Goal: Task Accomplishment & Management: Manage account settings

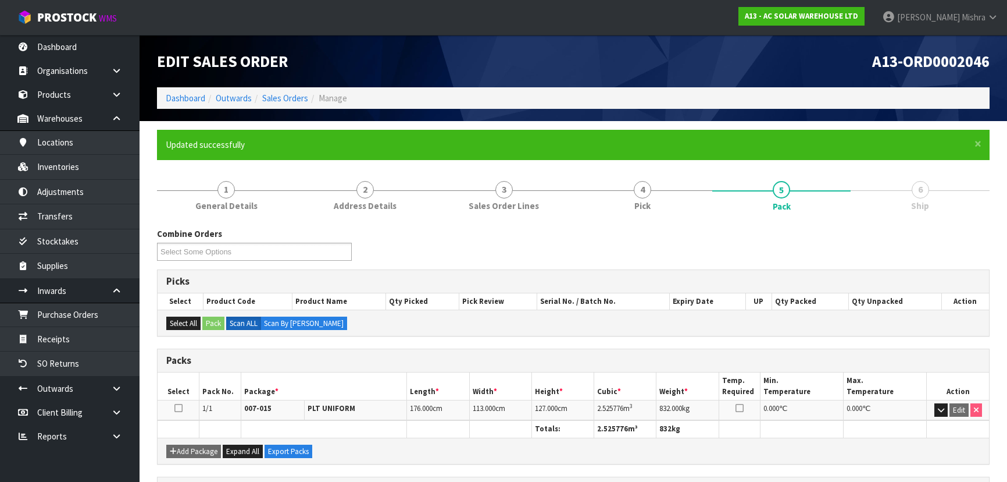
scroll to position [174, 0]
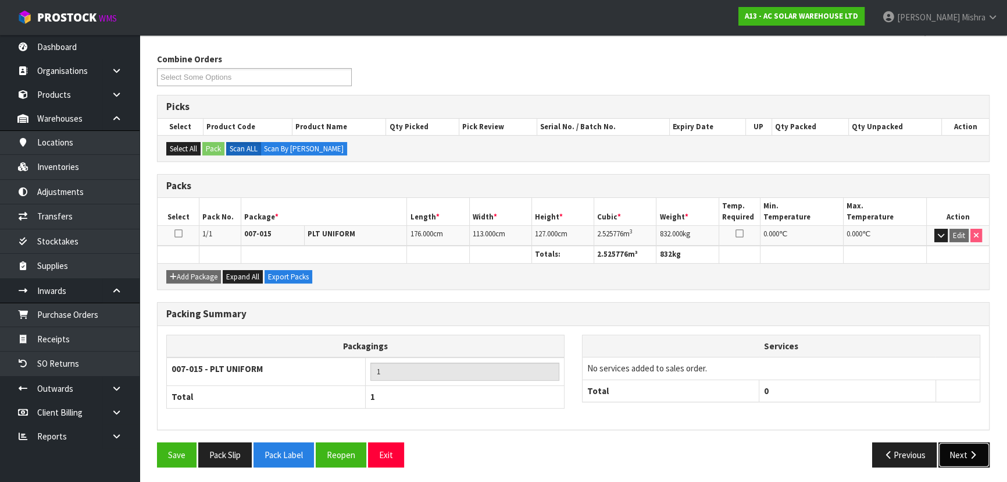
click at [965, 449] on button "Next" at bounding box center [964, 454] width 51 height 25
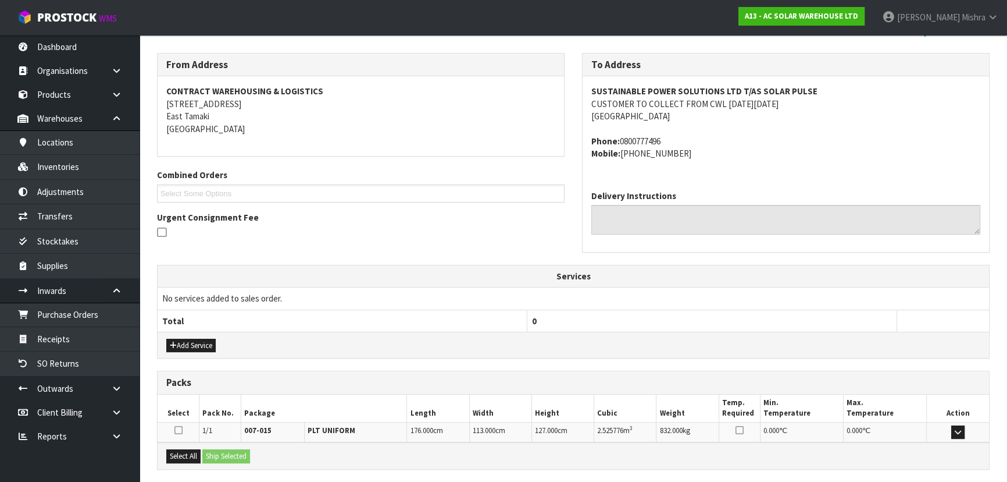
scroll to position [0, 0]
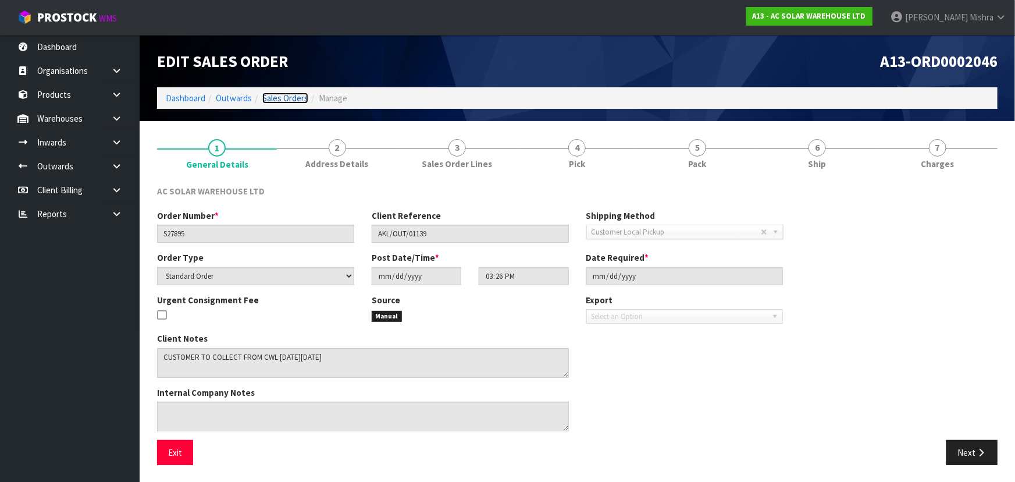
click at [272, 99] on link "Sales Orders" at bounding box center [285, 97] width 46 height 11
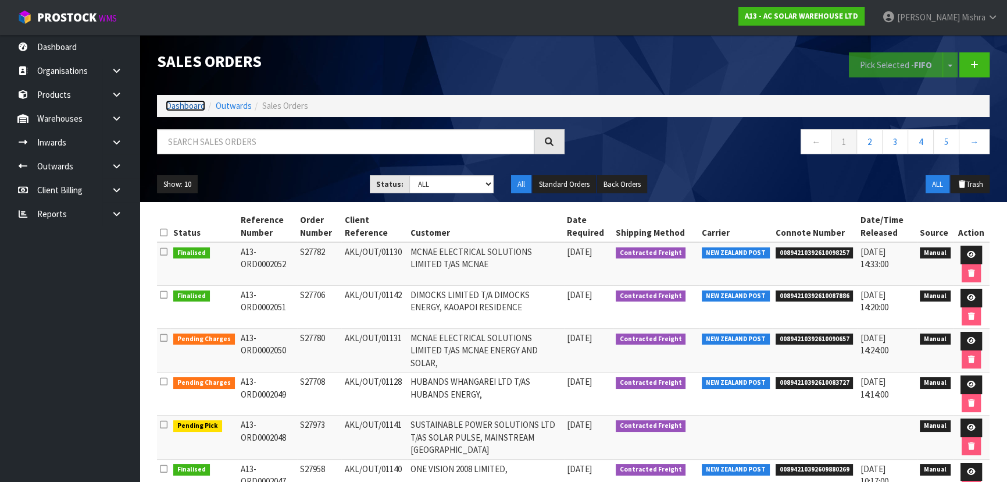
click at [186, 110] on link "Dashboard" at bounding box center [186, 105] width 40 height 11
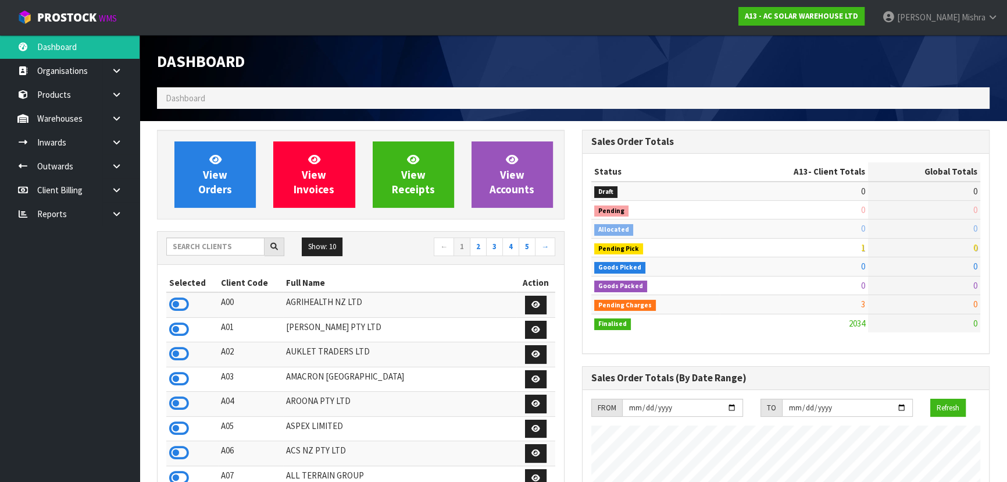
scroll to position [942, 425]
click at [204, 242] on input "text" at bounding box center [215, 246] width 98 height 18
type input "G08"
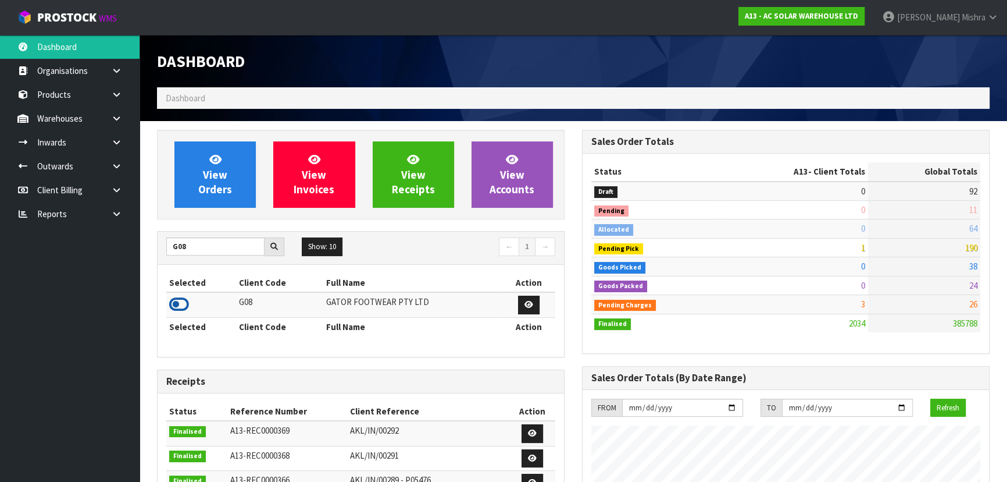
click at [173, 297] on icon at bounding box center [179, 303] width 20 height 17
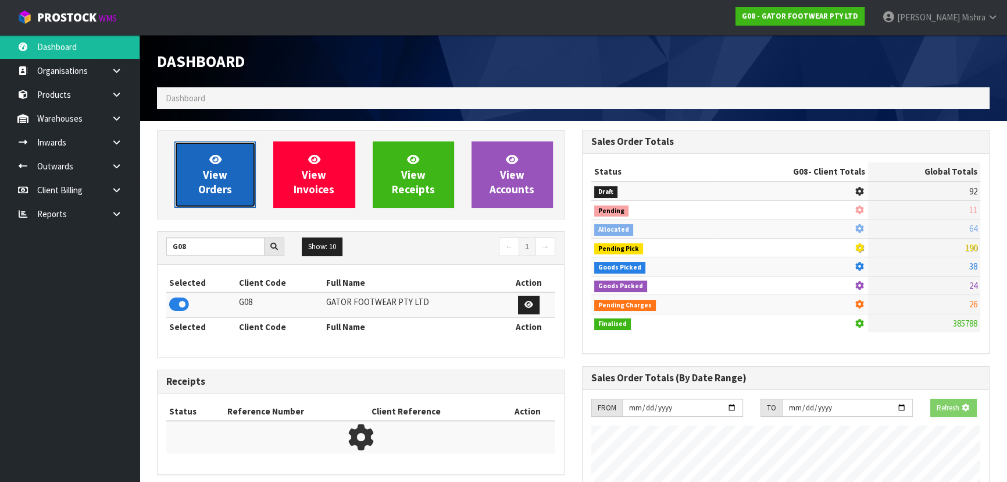
click at [234, 189] on link "View Orders" at bounding box center [214, 174] width 81 height 66
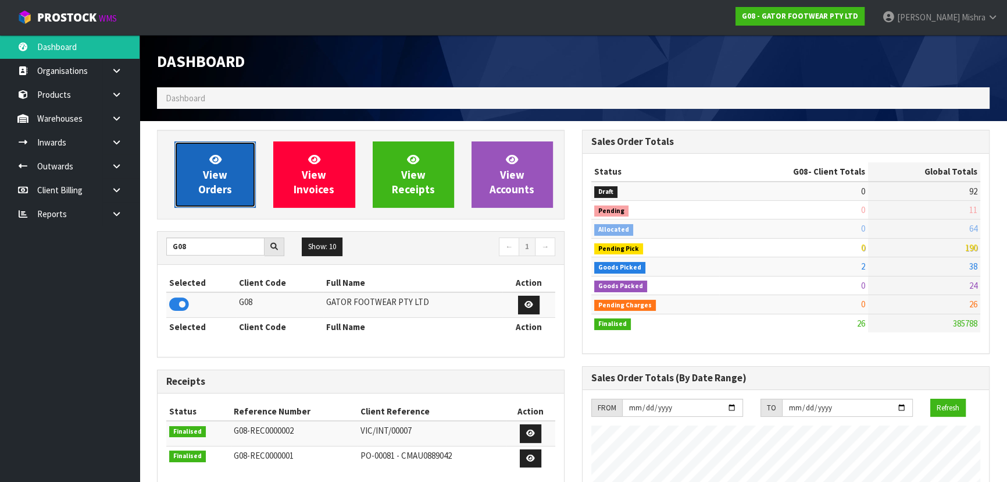
scroll to position [861, 425]
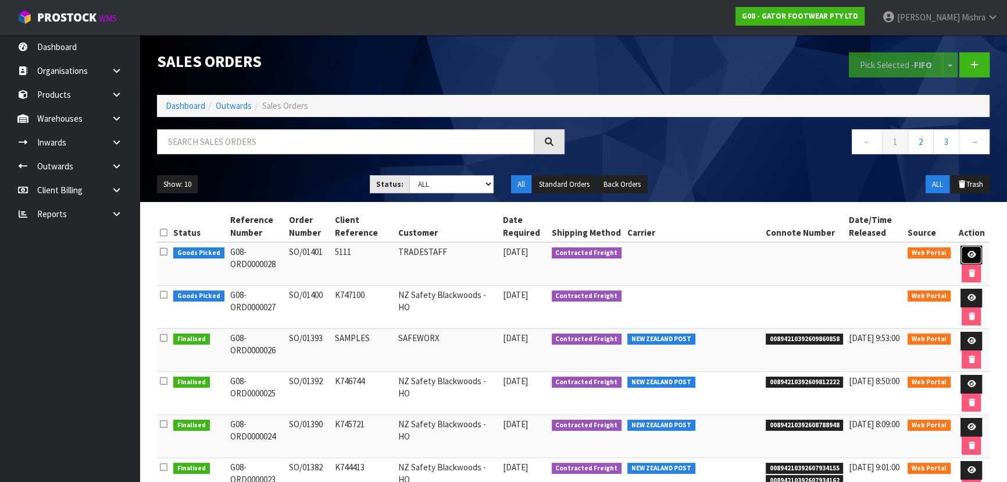
click at [972, 252] on icon at bounding box center [971, 255] width 9 height 8
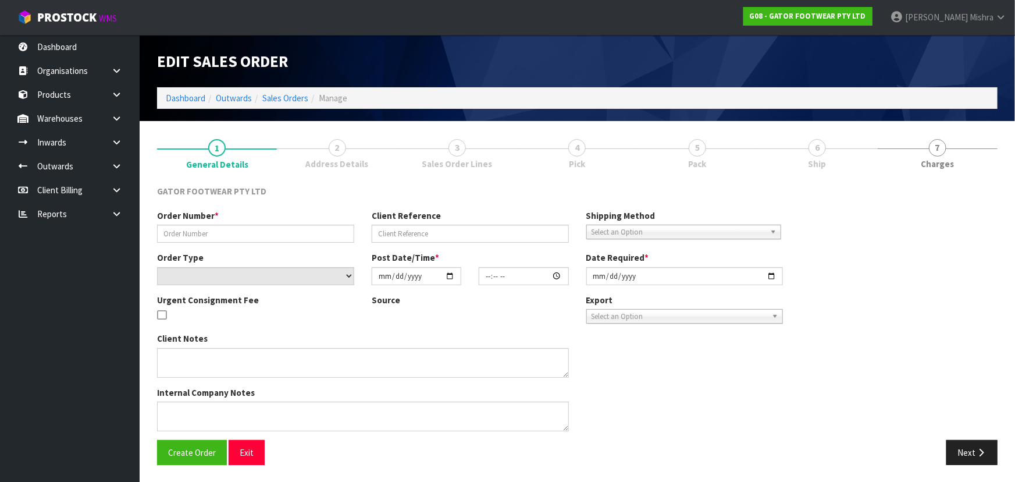
type input "SO/01401"
type input "5111"
select select "number:0"
type input "[DATE]"
type input "19:20:00.000"
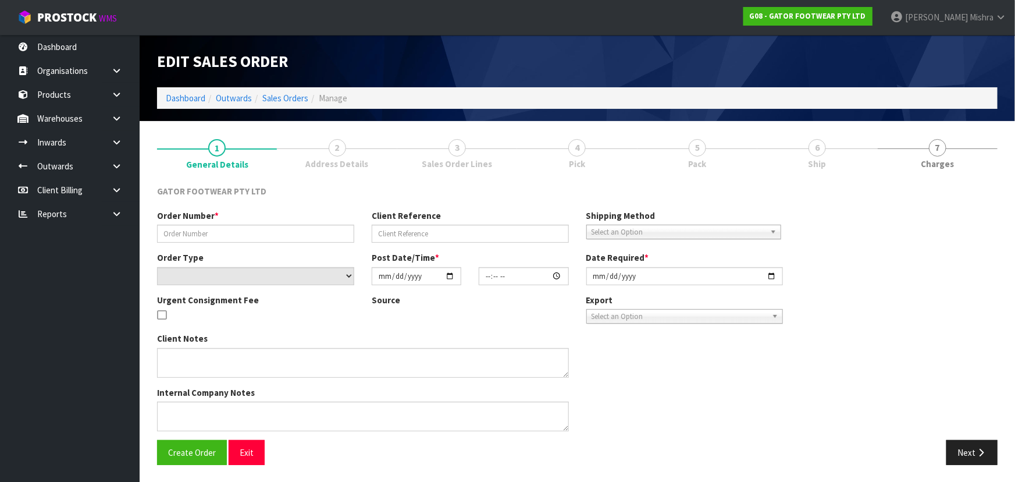
type input "[DATE]"
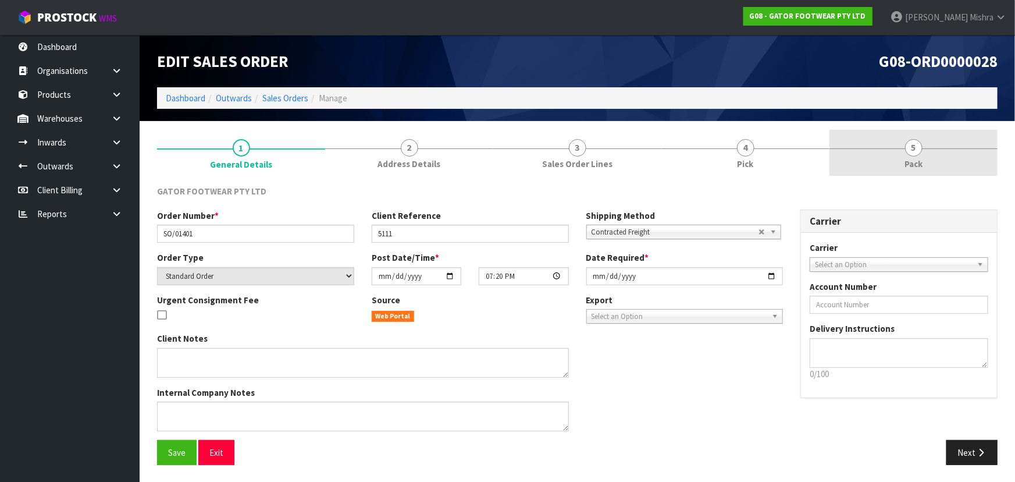
click at [883, 155] on link "5 Pack" at bounding box center [913, 153] width 168 height 46
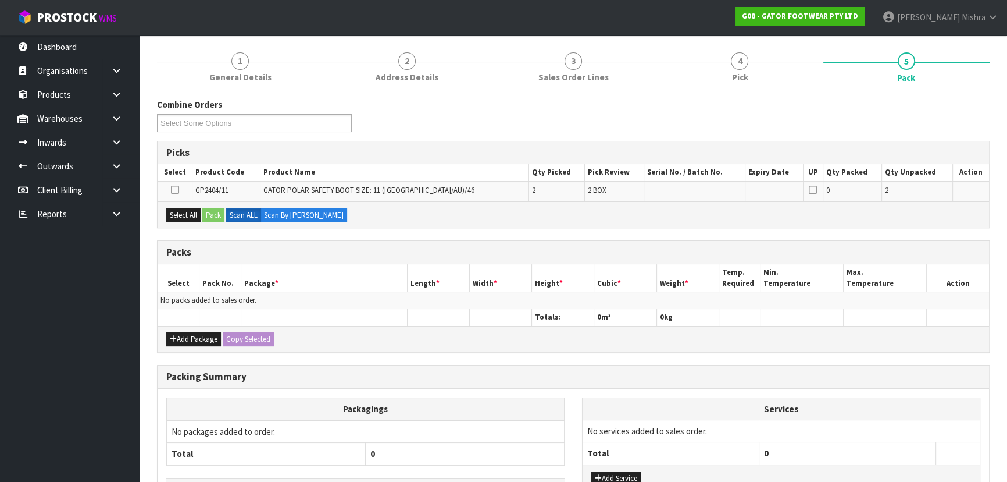
scroll to position [170, 0]
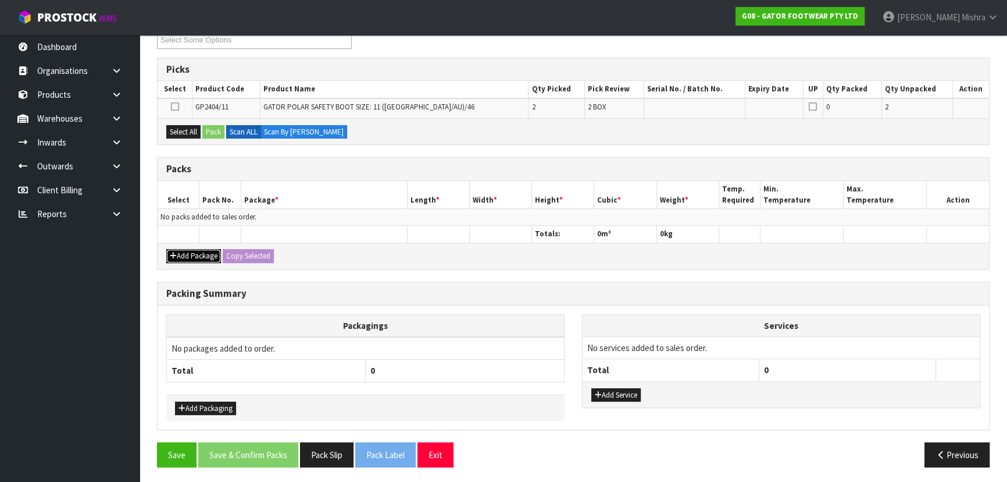
click at [189, 249] on button "Add Package" at bounding box center [193, 256] width 55 height 14
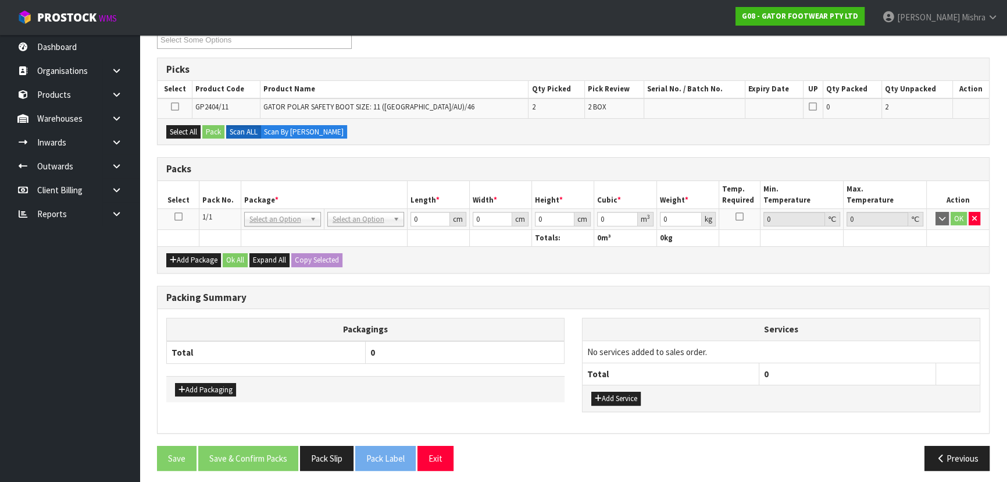
click at [180, 220] on td at bounding box center [179, 218] width 42 height 21
click at [177, 216] on icon at bounding box center [178, 216] width 8 height 1
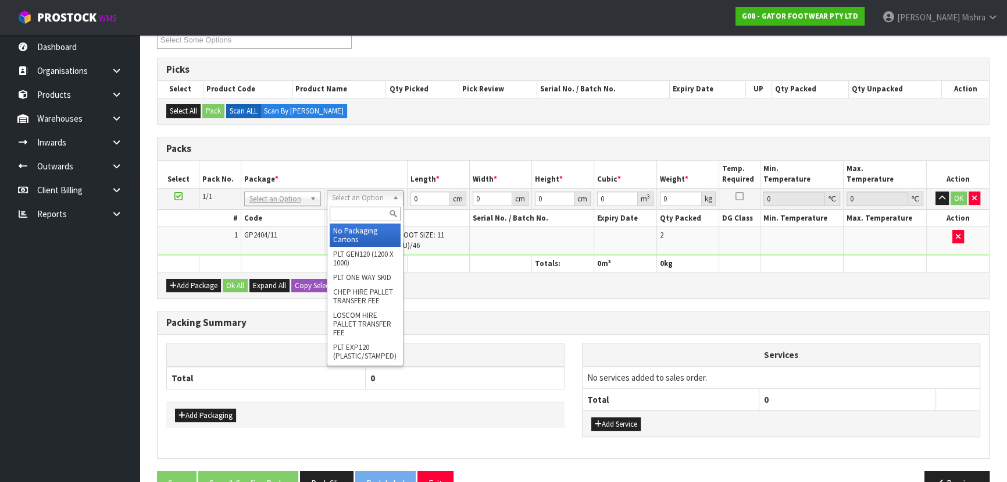
drag, startPoint x: 357, startPoint y: 231, endPoint x: 363, endPoint y: 217, distance: 15.4
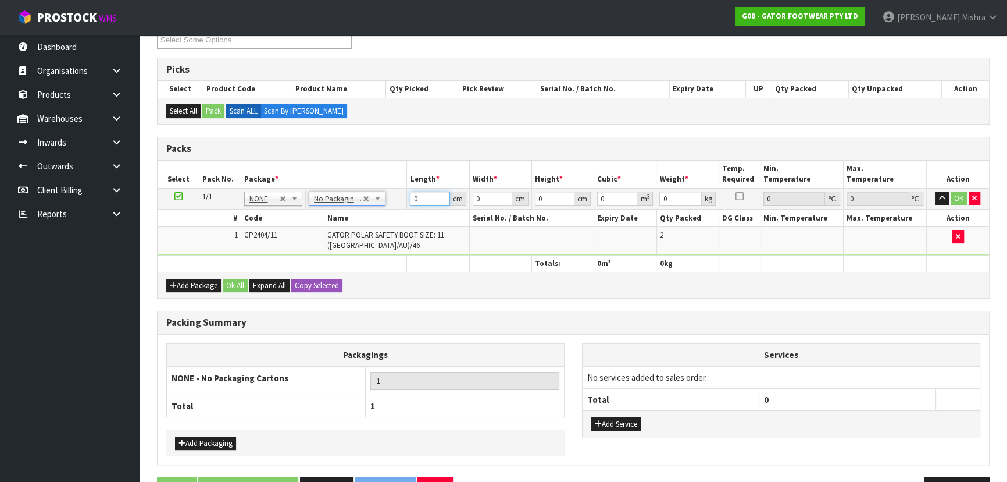
drag, startPoint x: 419, startPoint y: 198, endPoint x: 407, endPoint y: 198, distance: 12.8
click at [407, 198] on td "0 cm" at bounding box center [438, 198] width 62 height 21
type input "40"
type input "39"
type input "2"
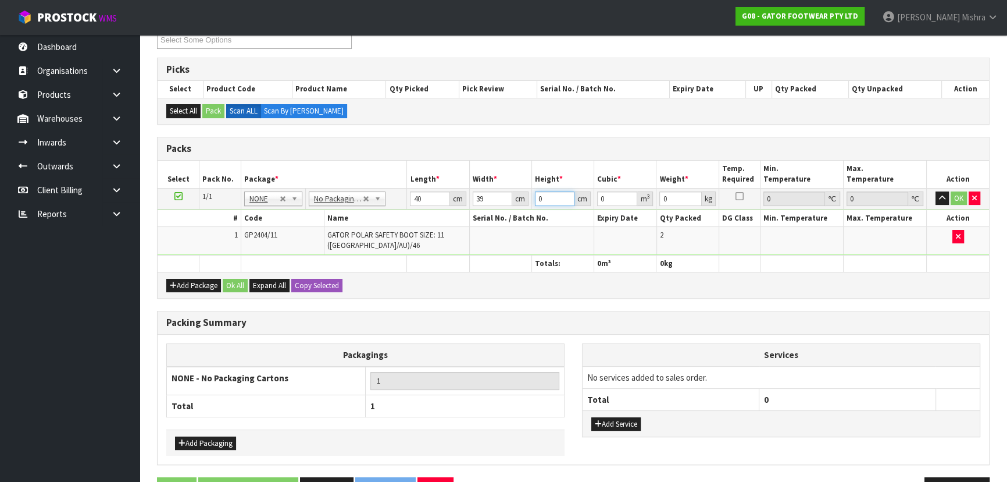
type input "0.00312"
type input "27"
type input "0.04212"
type input "27"
type input "5"
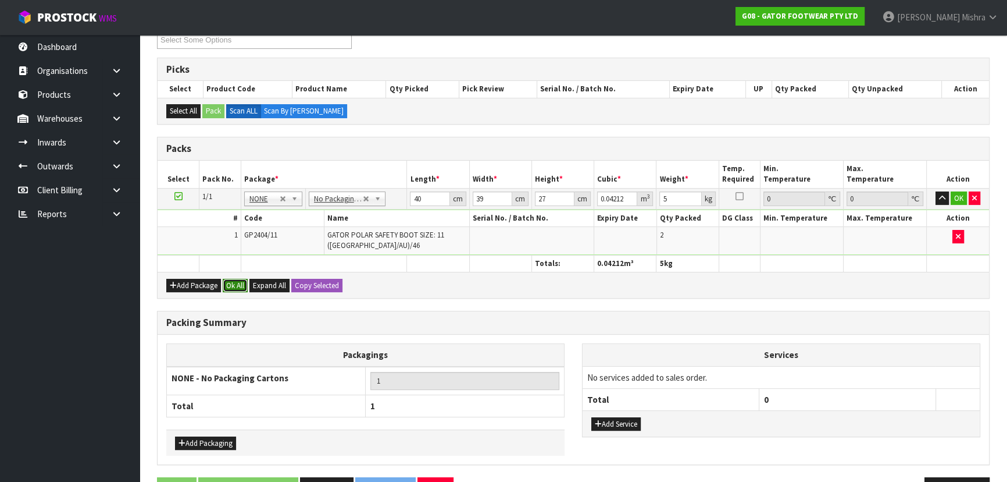
click at [231, 285] on button "Ok All" at bounding box center [235, 286] width 25 height 14
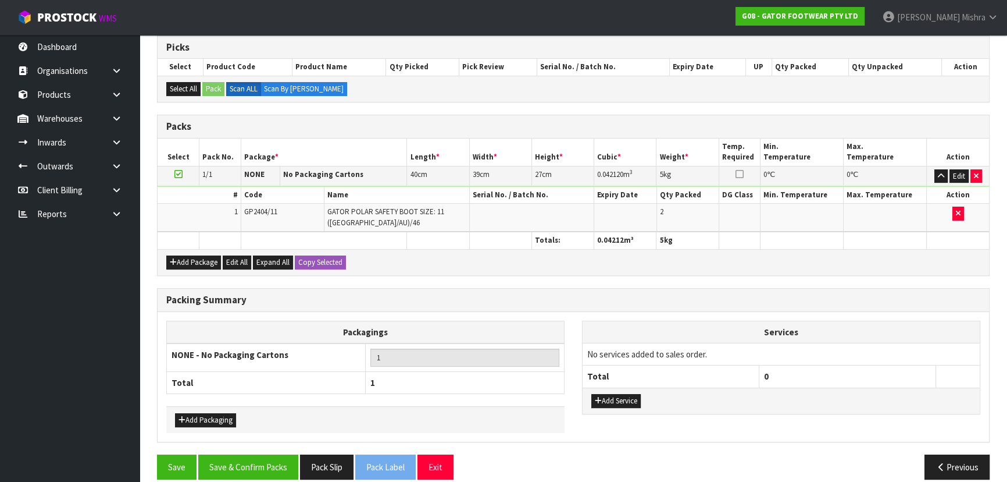
scroll to position [204, 0]
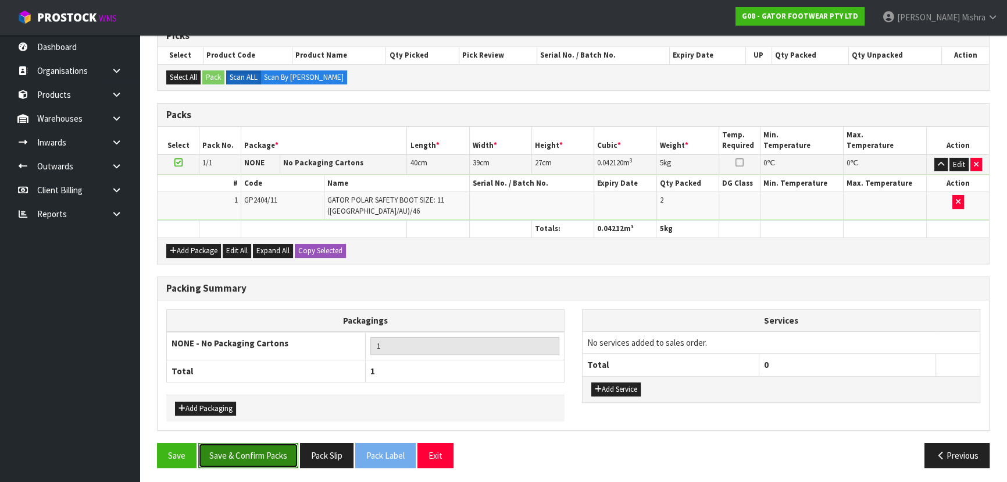
click at [243, 457] on button "Save & Confirm Packs" at bounding box center [248, 455] width 100 height 25
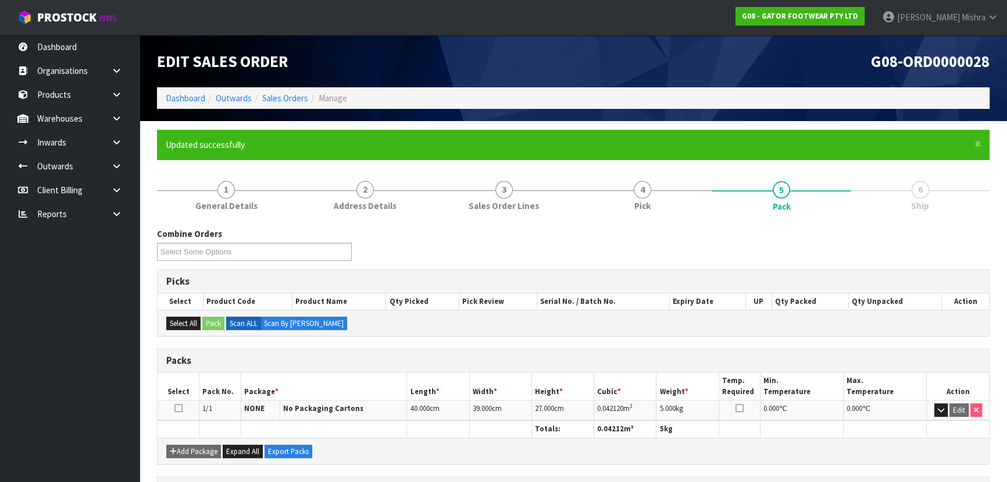
scroll to position [174, 0]
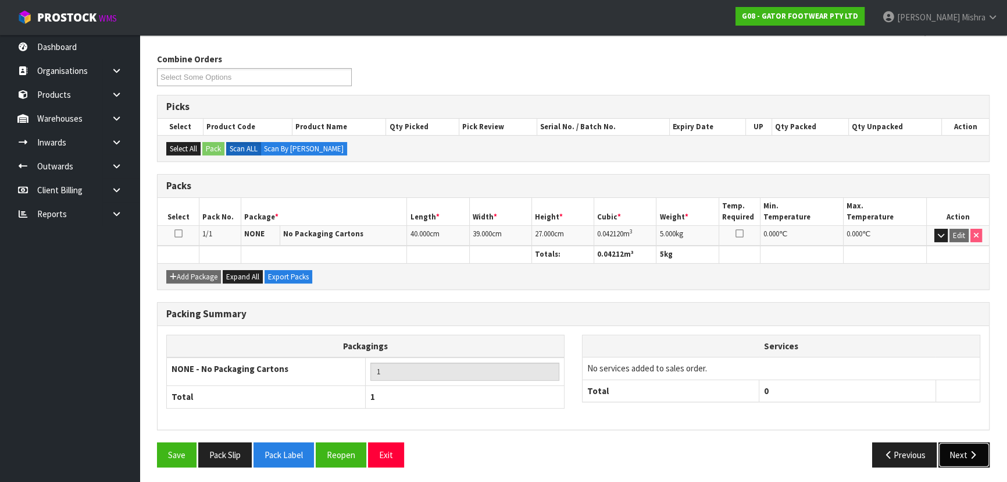
click at [954, 455] on button "Next" at bounding box center [964, 454] width 51 height 25
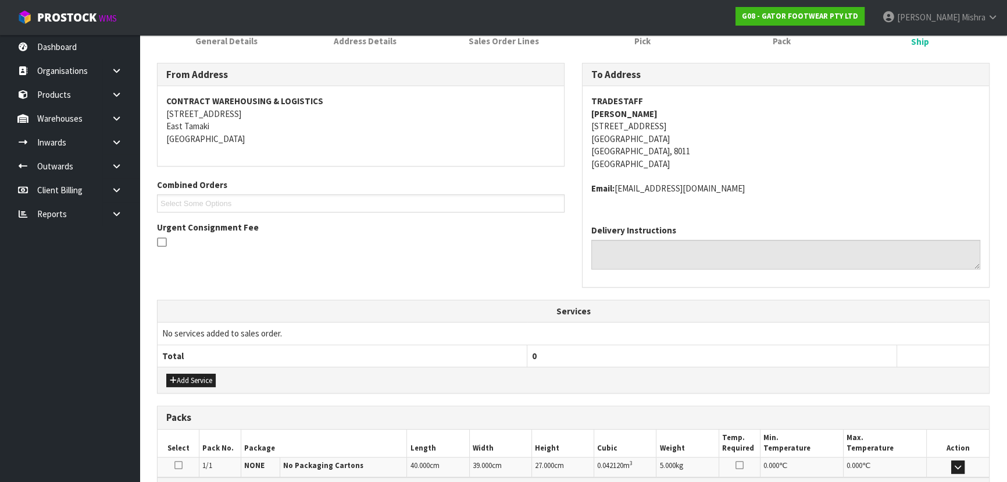
scroll to position [211, 0]
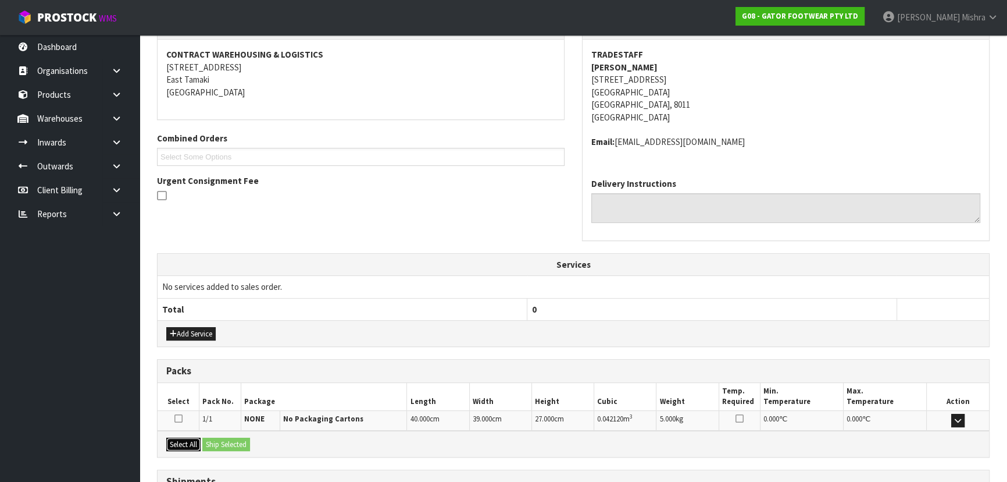
click at [199, 451] on div "Select All Ship Selected" at bounding box center [574, 443] width 832 height 26
click at [188, 440] on button "Select All" at bounding box center [183, 444] width 34 height 14
click at [215, 441] on button "Ship Selected" at bounding box center [226, 444] width 48 height 14
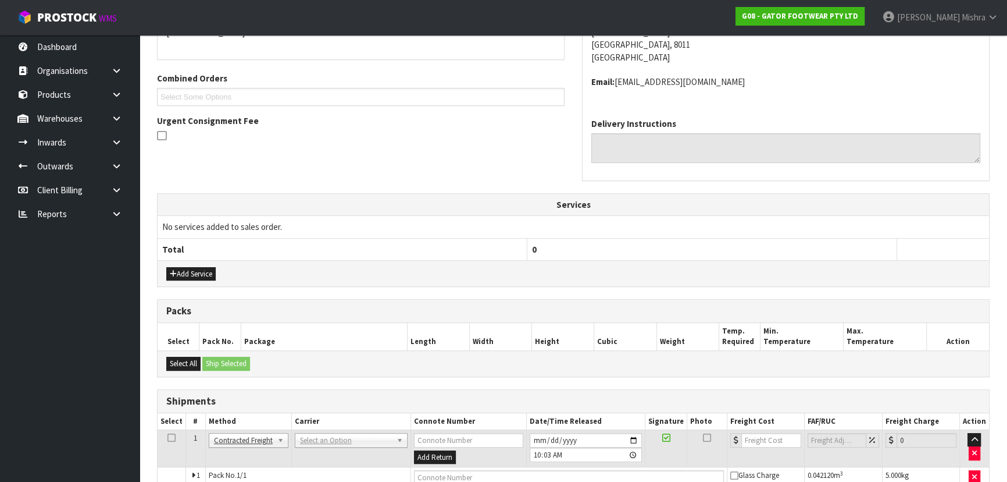
scroll to position [330, 0]
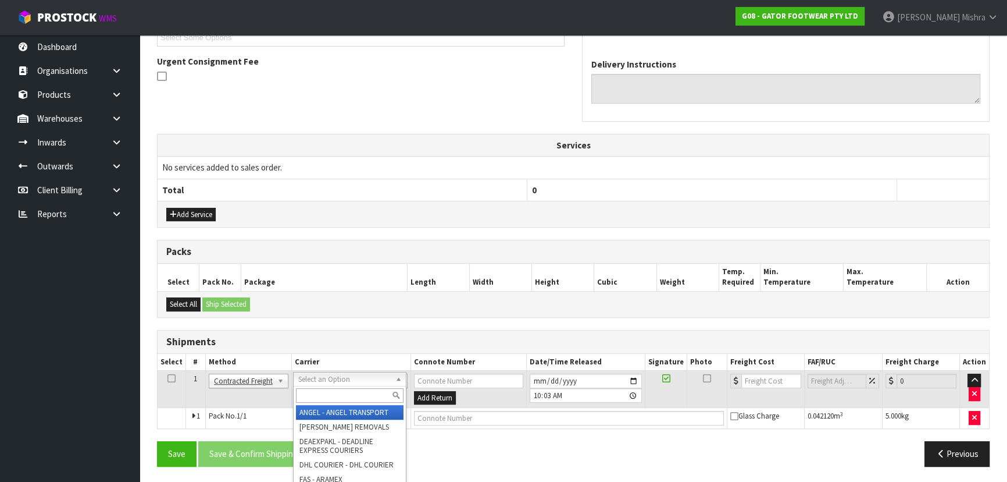
click at [307, 395] on input "text" at bounding box center [350, 395] width 108 height 15
type input "NZP"
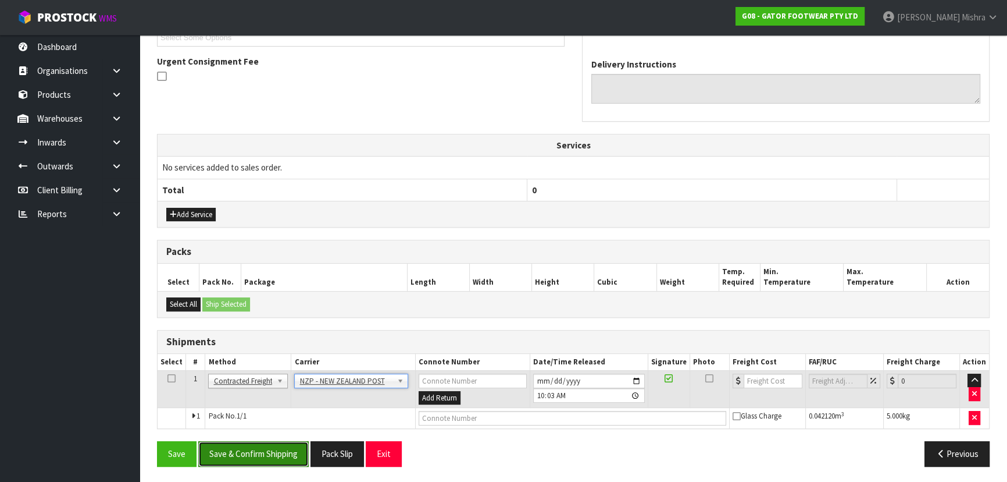
click at [254, 461] on button "Save & Confirm Shipping" at bounding box center [253, 453] width 110 height 25
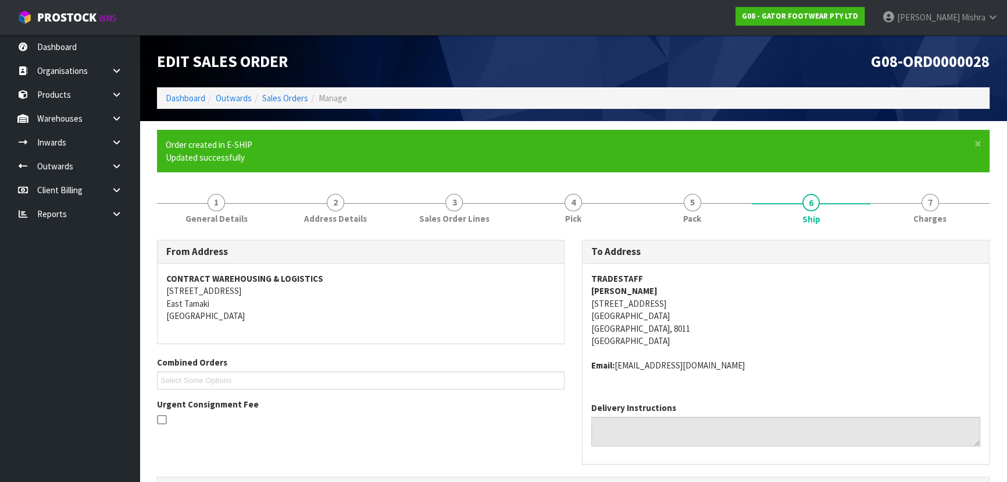
scroll to position [314, 0]
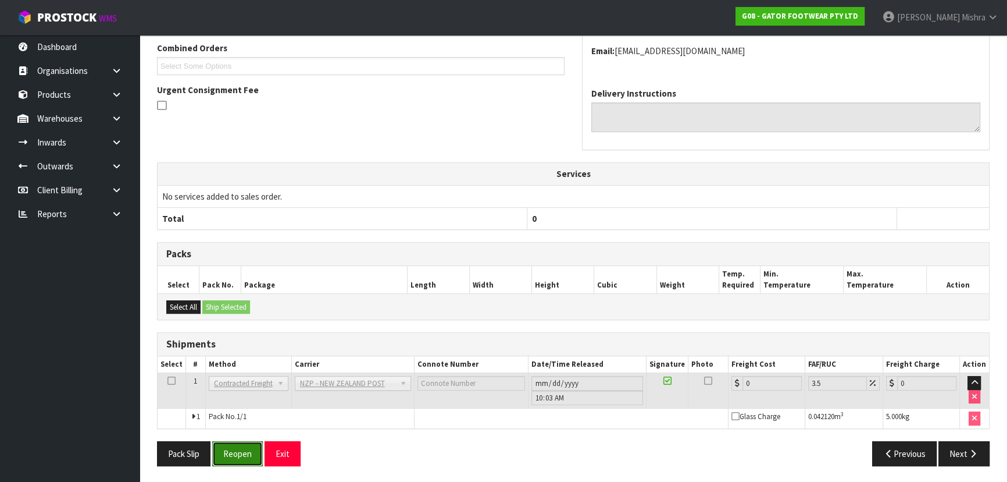
click at [234, 449] on button "Reopen" at bounding box center [237, 453] width 51 height 25
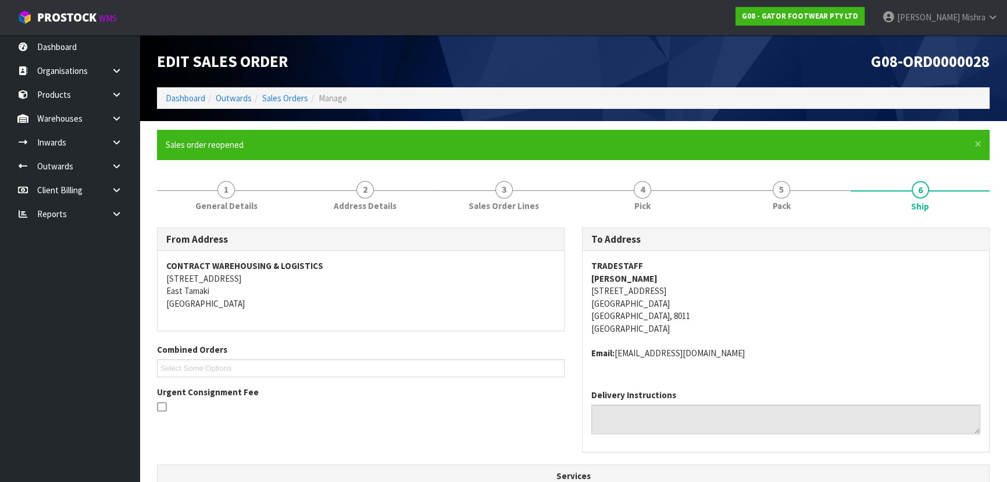
scroll to position [264, 0]
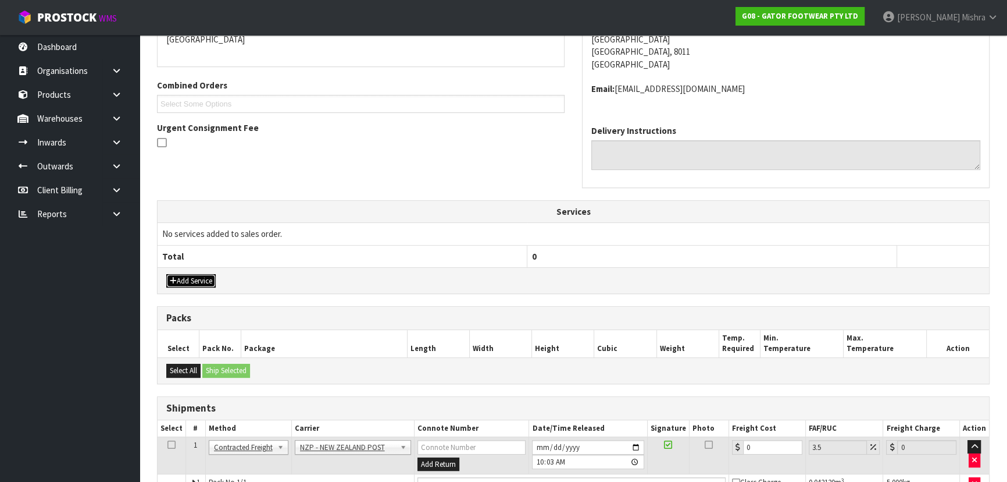
click at [184, 278] on button "Add Service" at bounding box center [190, 281] width 49 height 14
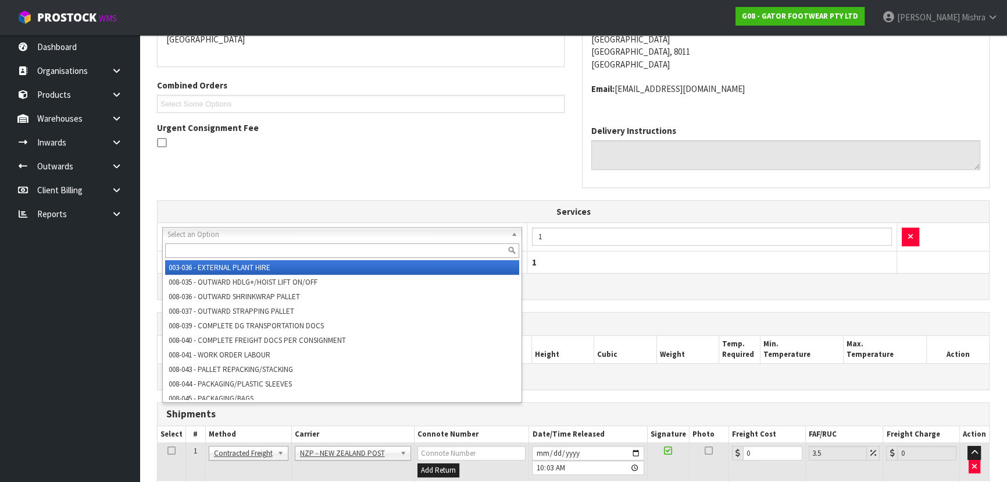
click at [333, 244] on input "text" at bounding box center [342, 250] width 354 height 15
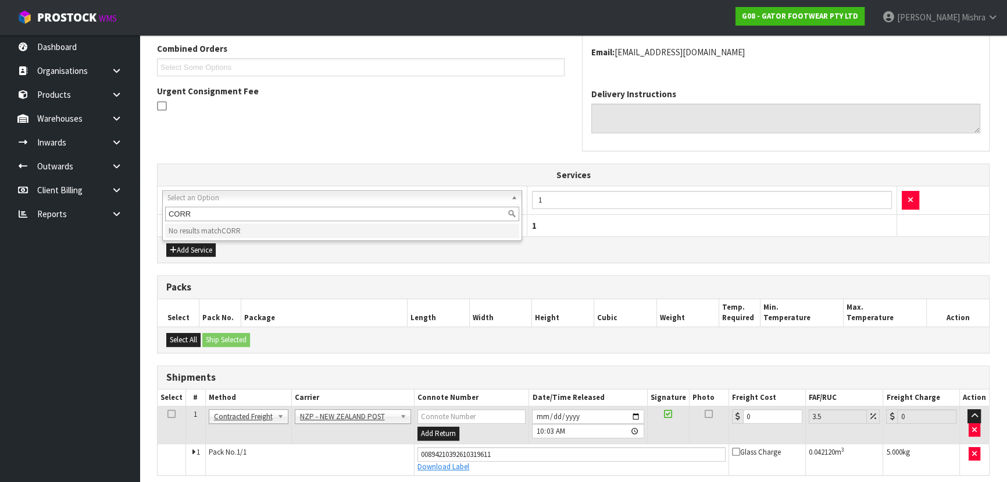
scroll to position [347, 0]
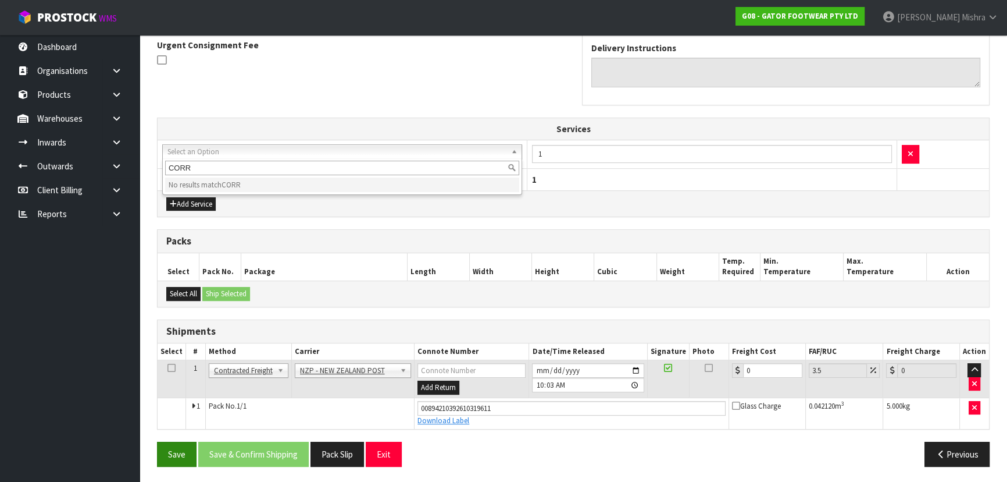
type input "CORR"
click at [188, 454] on button "Save" at bounding box center [177, 453] width 40 height 25
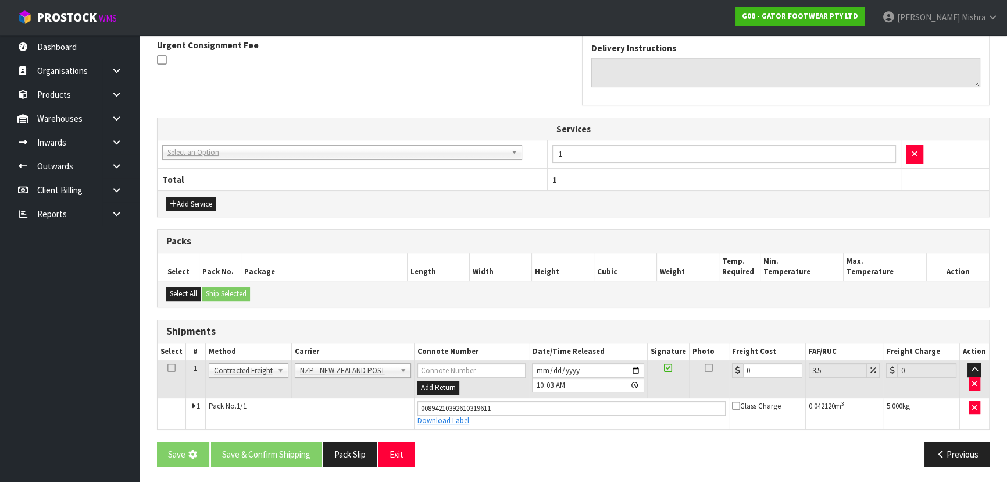
scroll to position [0, 0]
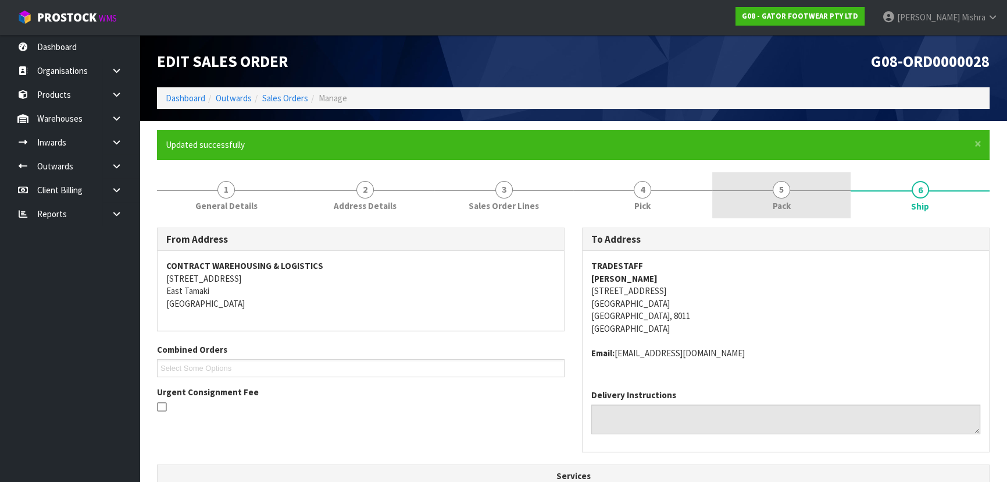
click at [782, 201] on span "Pack" at bounding box center [782, 205] width 18 height 12
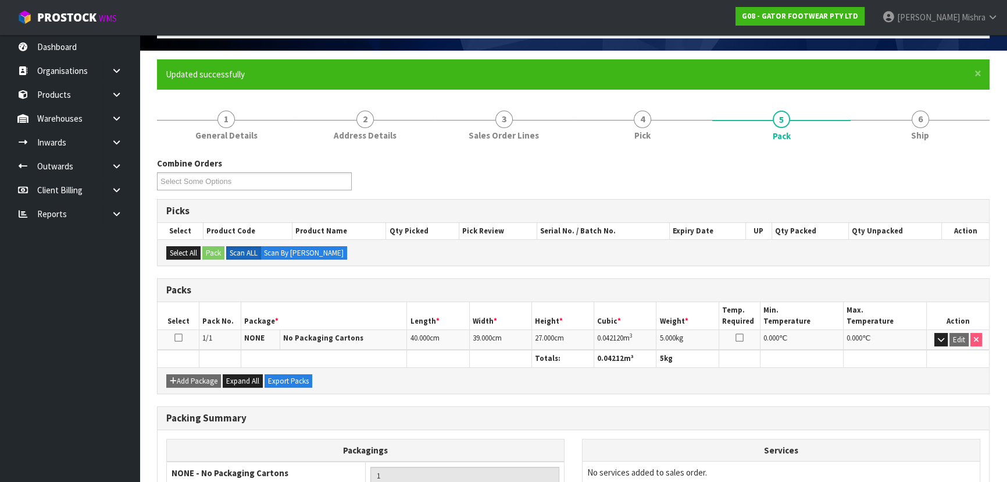
scroll to position [174, 0]
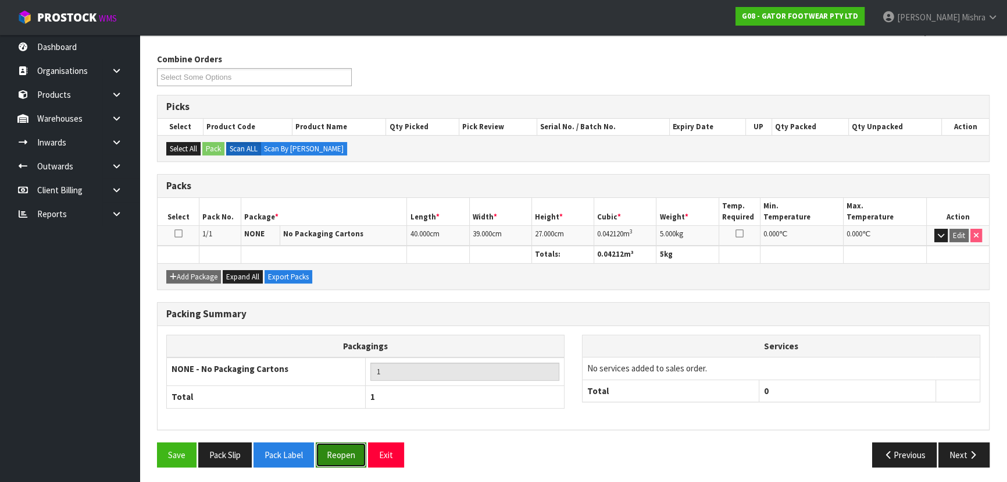
click at [344, 461] on button "Reopen" at bounding box center [341, 454] width 51 height 25
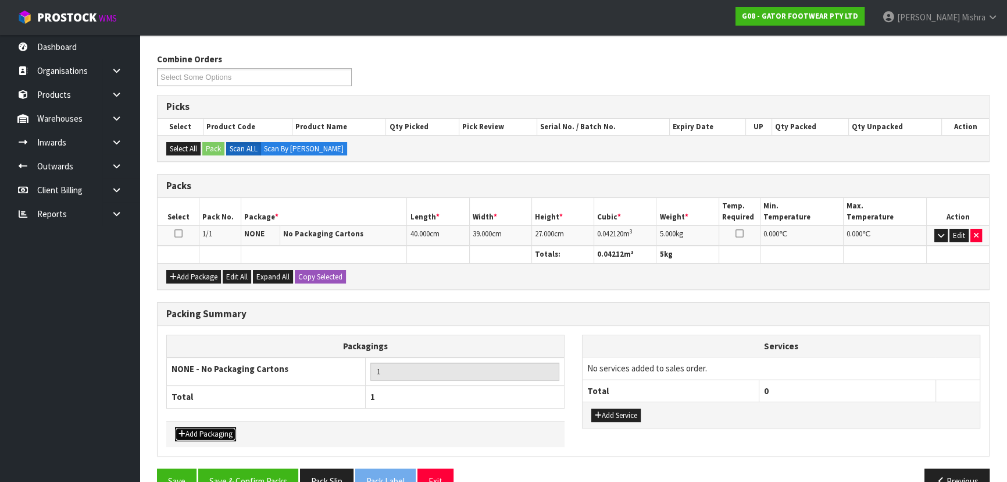
click at [220, 432] on button "Add Packaging" at bounding box center [205, 434] width 61 height 14
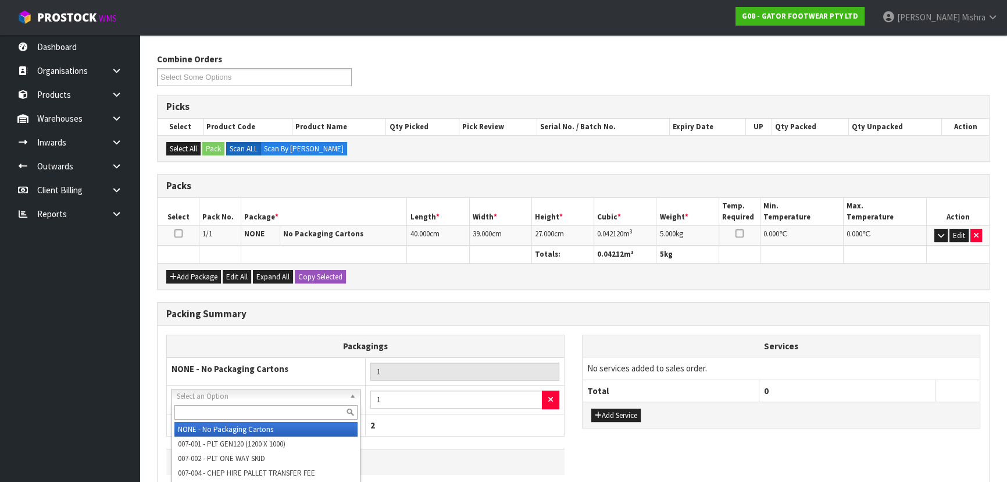
click at [273, 405] on input "text" at bounding box center [265, 412] width 183 height 15
type input "COR"
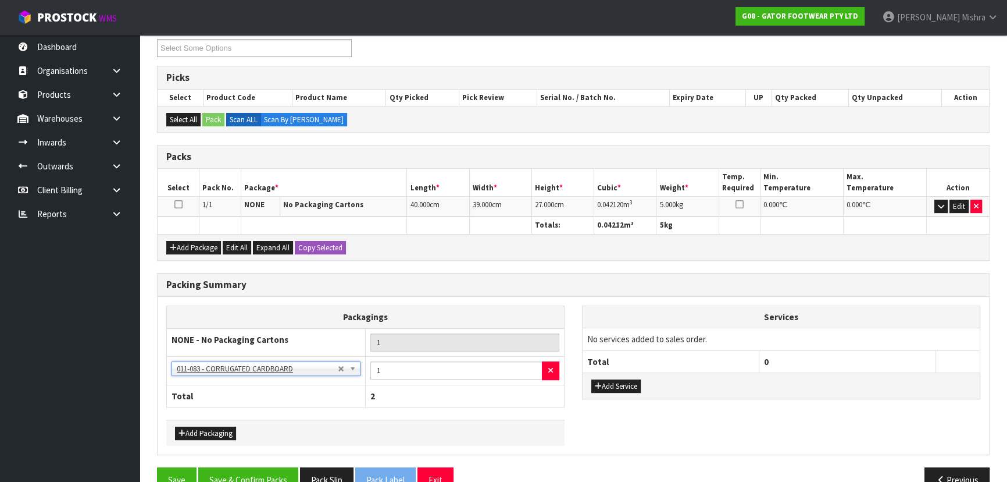
scroll to position [229, 0]
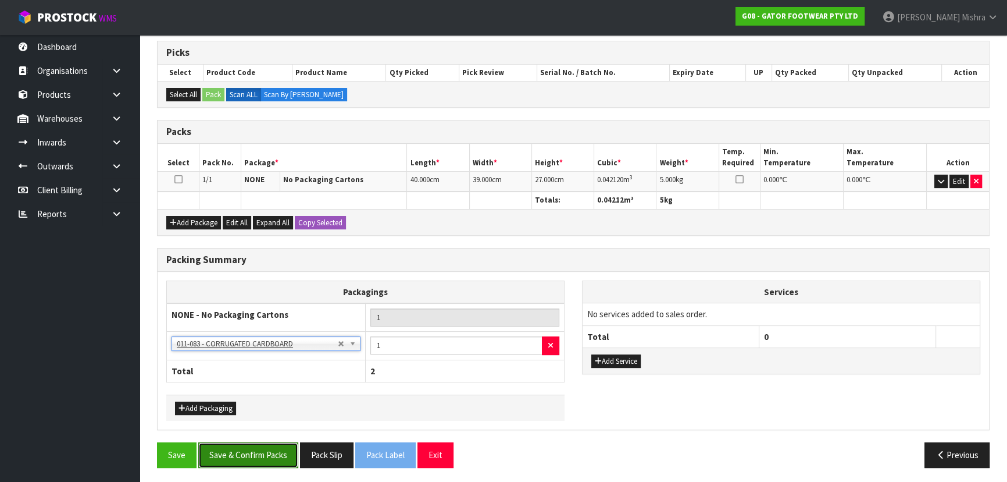
click at [242, 453] on button "Save & Confirm Packs" at bounding box center [248, 454] width 100 height 25
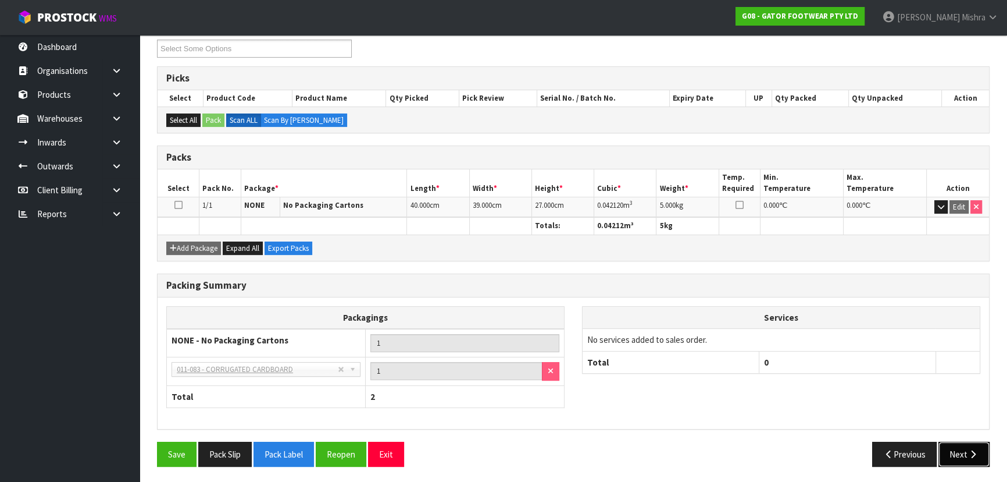
click at [962, 458] on button "Next" at bounding box center [964, 453] width 51 height 25
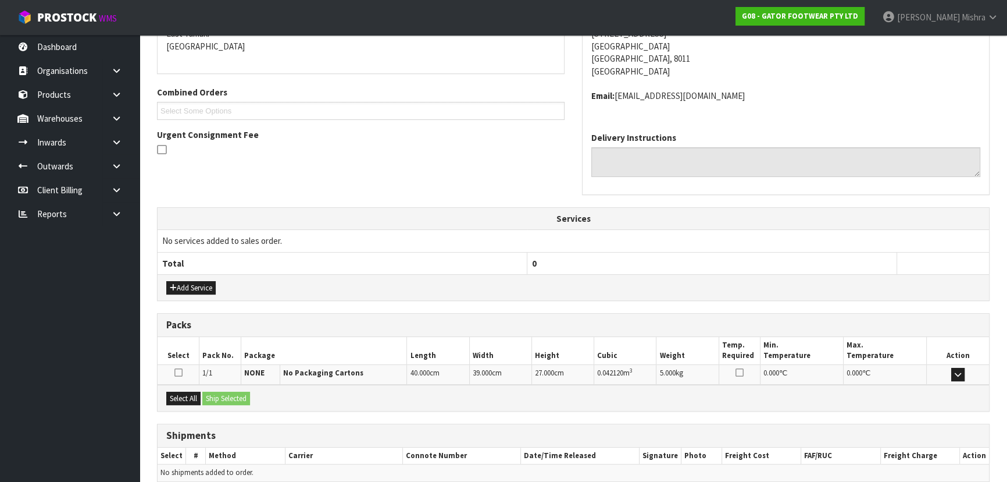
scroll to position [309, 0]
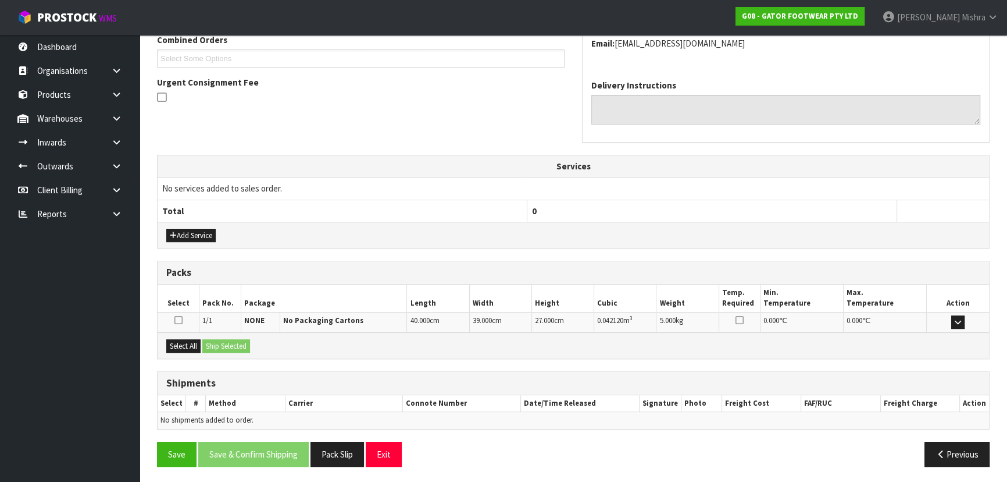
click at [182, 346] on button "Select All" at bounding box center [183, 346] width 34 height 14
click at [232, 349] on button "Ship Selected" at bounding box center [226, 346] width 48 height 14
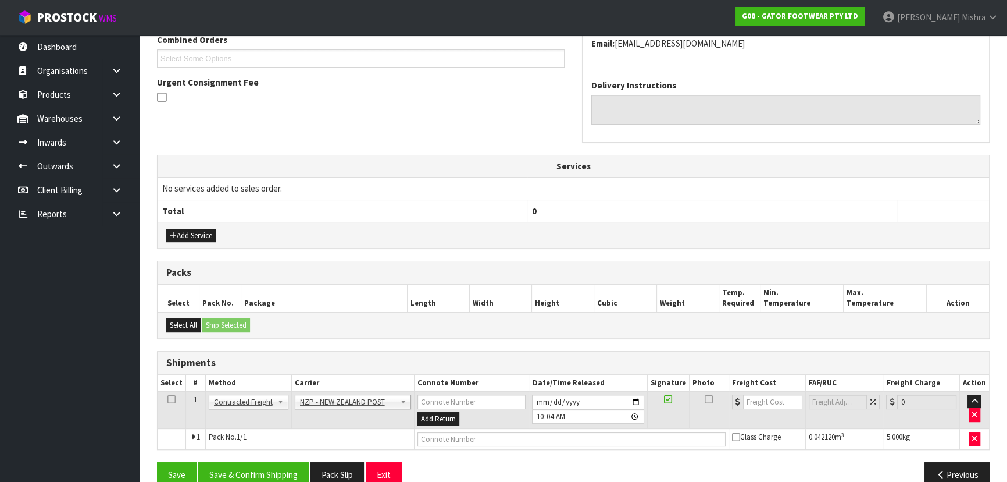
drag, startPoint x: 555, startPoint y: 455, endPoint x: 548, endPoint y: 439, distance: 18.0
click at [552, 451] on div "From Address CONTRACT WAREHOUSING & LOGISTICS [STREET_ADDRESS] Combined Orders …" at bounding box center [573, 207] width 833 height 578
click at [548, 439] on input "text" at bounding box center [572, 439] width 308 height 15
type input "00894210392610319611"
click at [157, 462] on button "Save" at bounding box center [177, 474] width 40 height 25
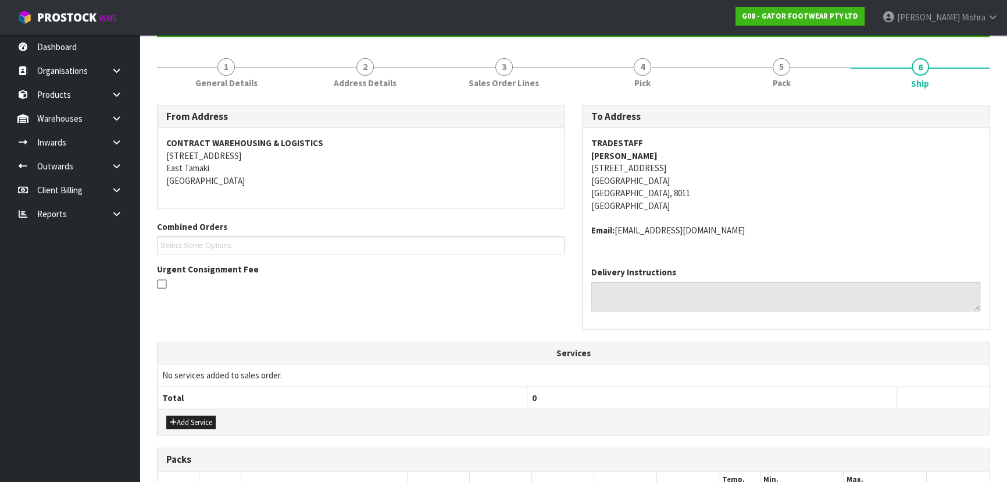
scroll to position [330, 0]
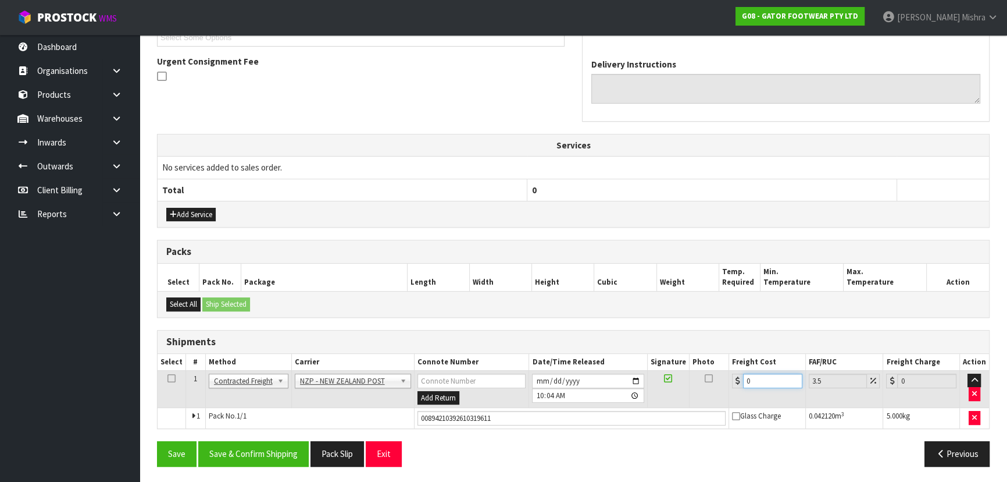
drag, startPoint x: 767, startPoint y: 380, endPoint x: 686, endPoint y: 388, distance: 81.2
click at [686, 388] on tr "1 Client Local Pickup Customer Local Pickup Company Freight Contracted Freight …" at bounding box center [574, 389] width 832 height 38
type input "1"
type input "1.03"
type input "11"
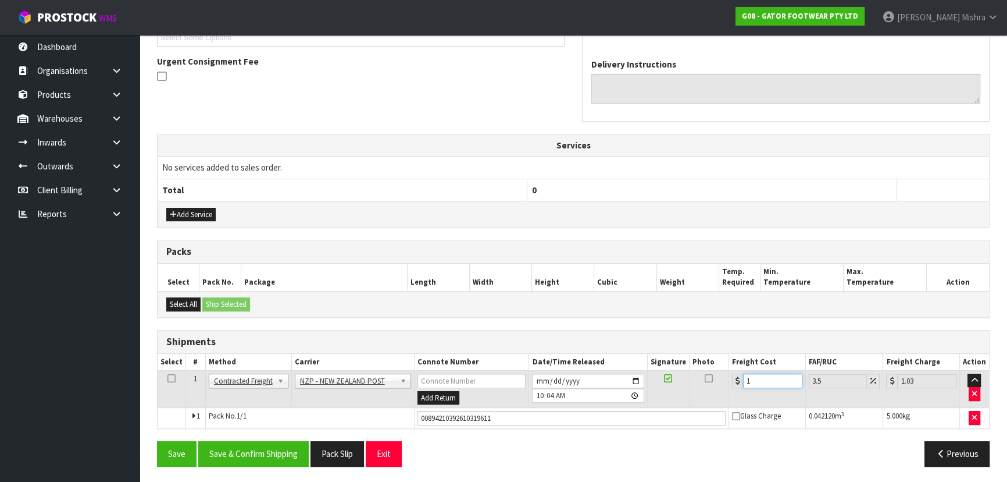
type input "11.38"
type input "11.6"
type input "12.01"
type input "11.61"
type input "12.02"
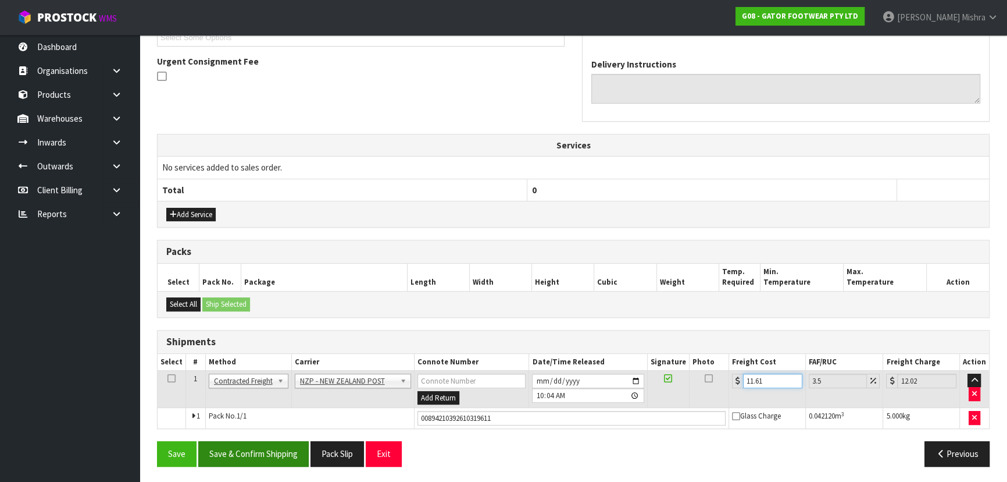
type input "11.61"
click at [272, 457] on button "Save & Confirm Shipping" at bounding box center [253, 453] width 110 height 25
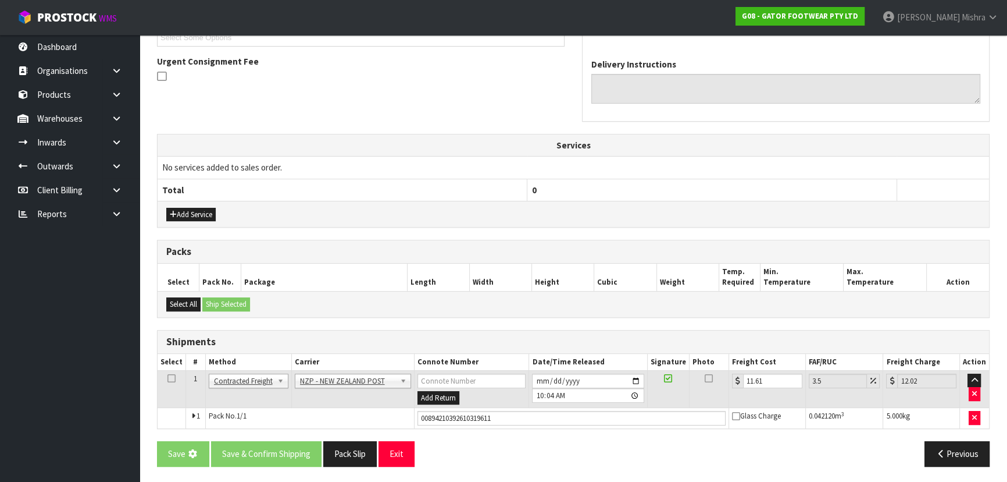
scroll to position [0, 0]
